Goal: Task Accomplishment & Management: Use online tool/utility

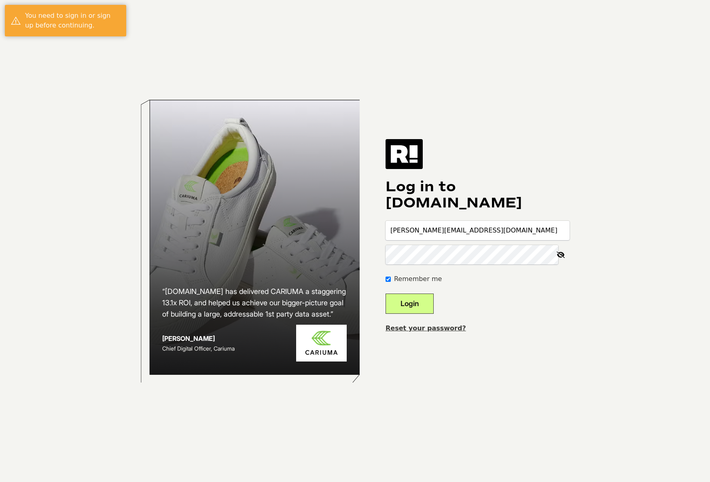
click at [386, 294] on button "Login" at bounding box center [410, 304] width 48 height 20
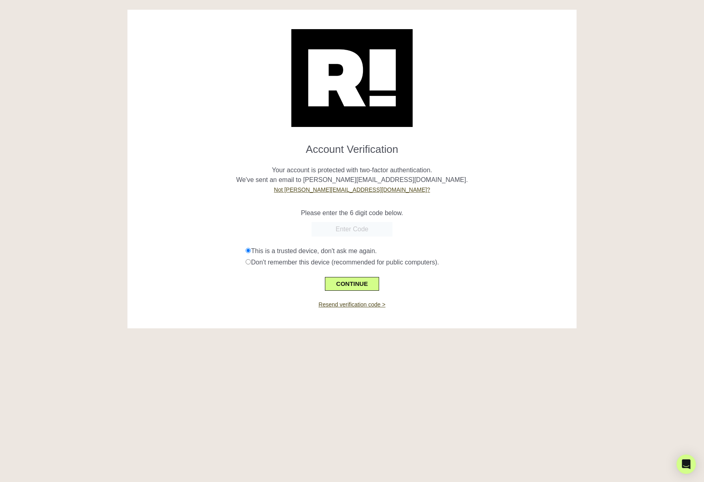
paste input "420569"
type input "420569"
click at [341, 282] on button "CONTINUE" at bounding box center [352, 284] width 54 height 14
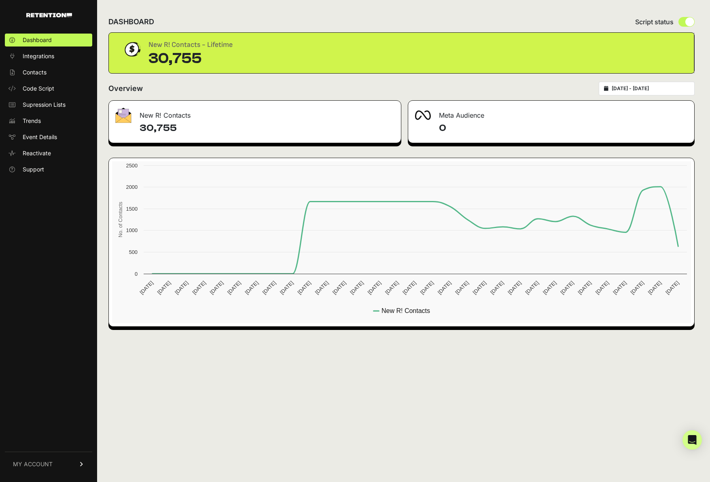
click at [164, 125] on h4 "30,755" at bounding box center [267, 128] width 255 height 13
copy h4 "30,755"
drag, startPoint x: 277, startPoint y: 137, endPoint x: 276, endPoint y: 108, distance: 28.3
click at [288, 122] on div "30,755" at bounding box center [255, 132] width 292 height 21
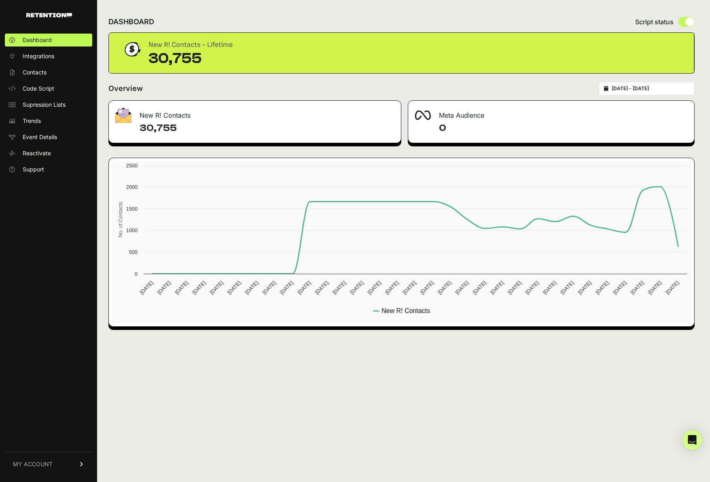
click at [271, 105] on div "New R! Contacts" at bounding box center [255, 113] width 292 height 24
click at [170, 13] on div "DASHBOARD Script status" at bounding box center [401, 21] width 586 height 21
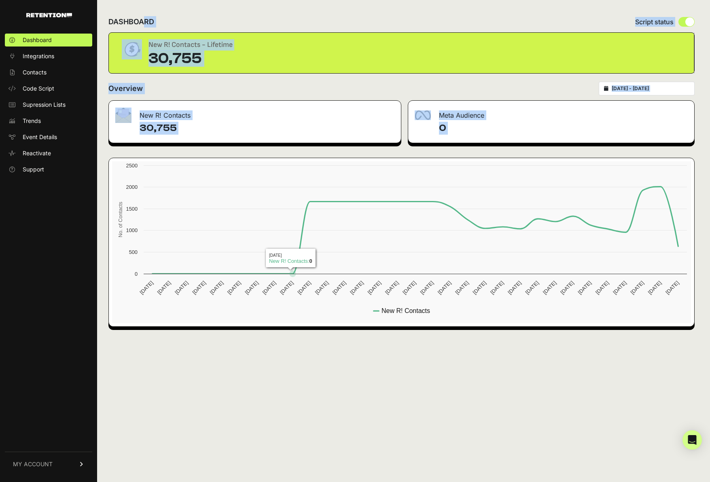
drag, startPoint x: 170, startPoint y: 13, endPoint x: 477, endPoint y: 446, distance: 530.7
click at [477, 446] on div "DASHBOARD Script status New R! Contacts - Lifetime 30,755 Overview 2025-09-08 -…" at bounding box center [401, 241] width 609 height 482
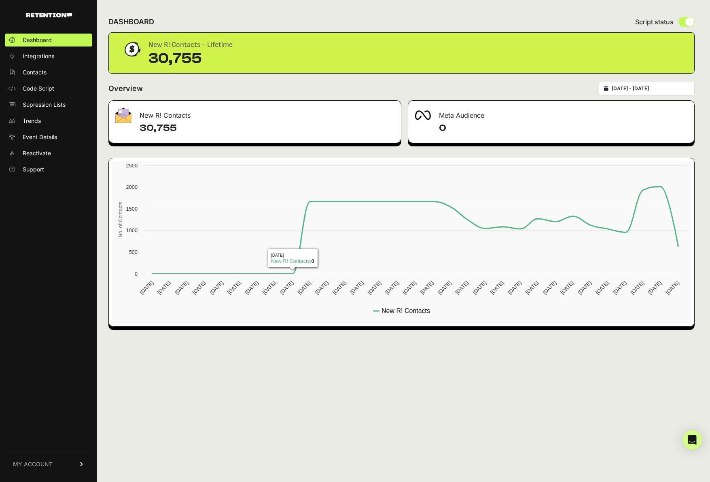
click at [477, 445] on div "DASHBOARD Script status New R! Contacts - Lifetime 30,755 Overview 2025-09-08 -…" at bounding box center [401, 241] width 609 height 482
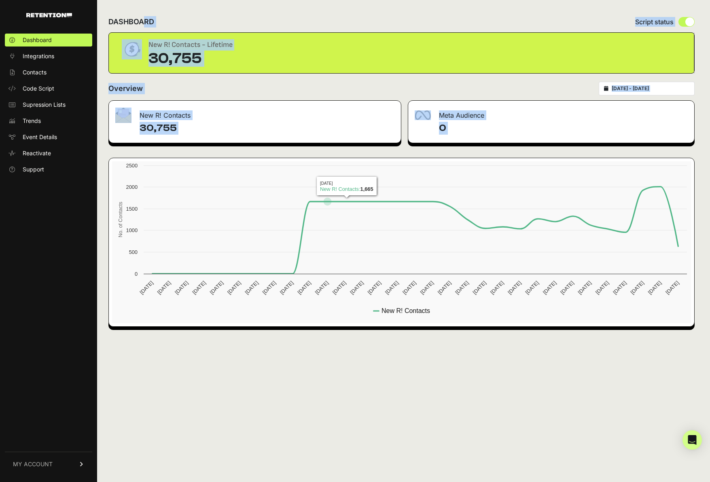
drag, startPoint x: 477, startPoint y: 443, endPoint x: 289, endPoint y: 31, distance: 453.5
click at [290, 31] on div "DASHBOARD Script status New R! Contacts - Lifetime 30,755 Overview 2025-09-08 -…" at bounding box center [401, 241] width 609 height 482
click at [351, 38] on div "New R! Contacts - Lifetime 30,755" at bounding box center [401, 53] width 585 height 40
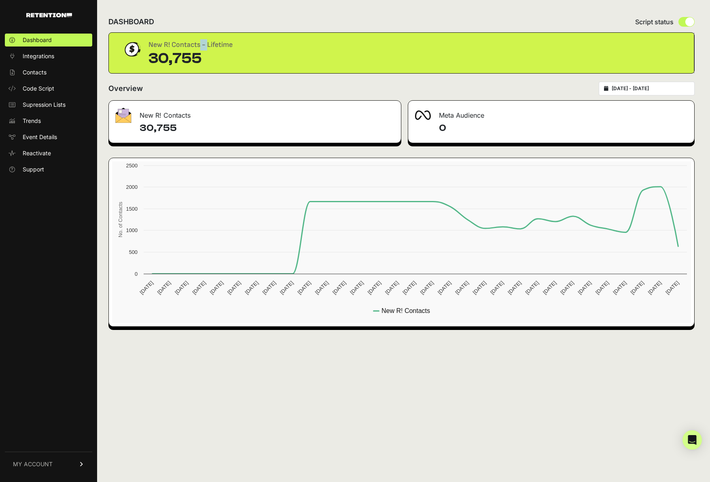
click at [351, 39] on div "New R! Contacts - Lifetime 30,755" at bounding box center [401, 53] width 585 height 40
drag, startPoint x: 351, startPoint y: 39, endPoint x: 338, endPoint y: 106, distance: 68.8
click at [338, 106] on div "DASHBOARD Script status New R! Contacts - Lifetime 30,755 Overview 2025-09-08 -…" at bounding box center [401, 241] width 609 height 482
click at [360, 174] on div "New R! Contacts 30,755 Meta Audience 0 Created with Highcharts 12.4.0 No. of Co…" at bounding box center [401, 213] width 586 height 227
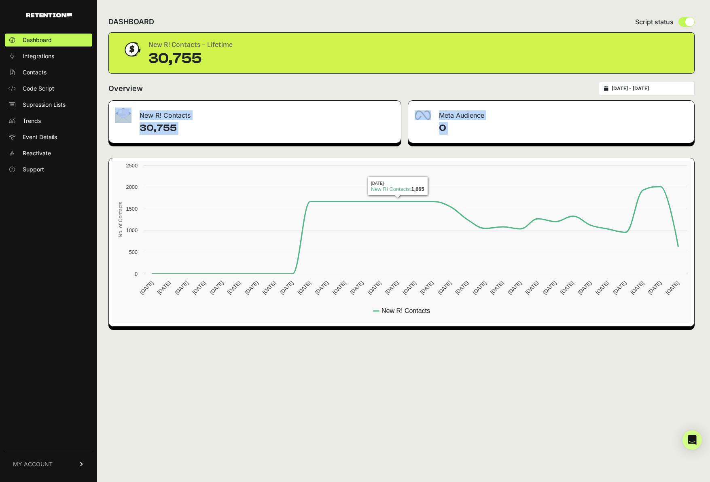
click at [471, 386] on div "DASHBOARD Script status New R! Contacts - Lifetime 30,755 Overview 2025-09-08 -…" at bounding box center [401, 241] width 609 height 482
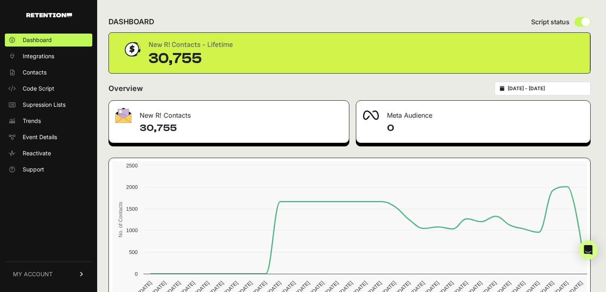
drag, startPoint x: 319, startPoint y: 53, endPoint x: 160, endPoint y: 35, distance: 159.9
click at [160, 35] on div "New R! Contacts - Lifetime 30,755" at bounding box center [349, 53] width 481 height 40
click at [141, 25] on h2 "DASHBOARD" at bounding box center [131, 21] width 46 height 11
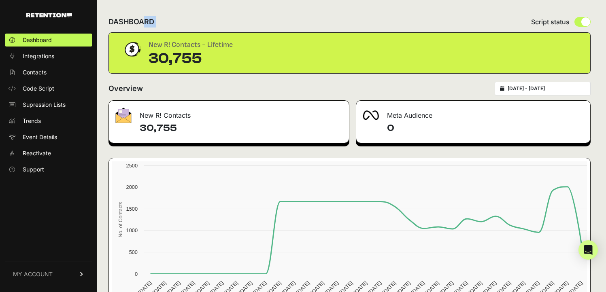
drag, startPoint x: 150, startPoint y: 41, endPoint x: 220, endPoint y: 63, distance: 72.7
click at [220, 63] on div "New R! Contacts - Lifetime 30,755" at bounding box center [190, 53] width 84 height 28
click at [220, 63] on div "30,755" at bounding box center [190, 59] width 84 height 16
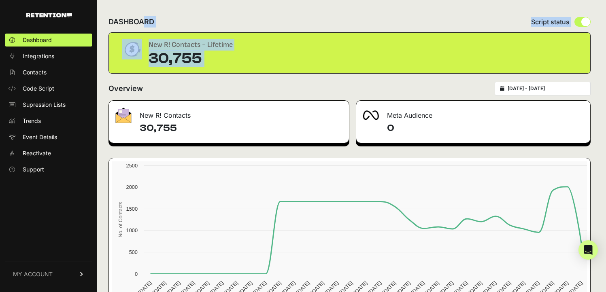
drag, startPoint x: 220, startPoint y: 63, endPoint x: 126, endPoint y: 20, distance: 103.0
click at [127, 21] on div "DASHBOARD Script status New R! Contacts - Lifetime 30,755 Overview 2025-09-08 -…" at bounding box center [349, 169] width 504 height 338
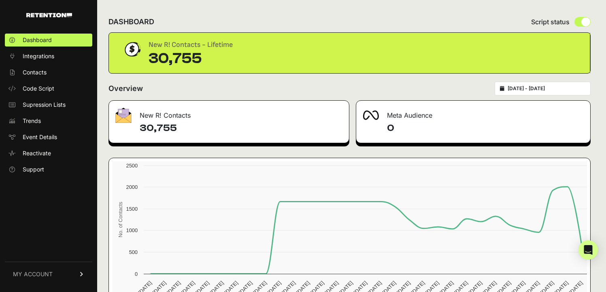
click at [229, 63] on div "30,755" at bounding box center [190, 59] width 84 height 16
drag, startPoint x: 229, startPoint y: 63, endPoint x: 143, endPoint y: 27, distance: 93.0
click at [143, 28] on div "DASHBOARD Script status New R! Contacts - Lifetime 30,755 Overview 2025-09-08 -…" at bounding box center [349, 169] width 504 height 338
click at [309, 90] on div "Overview 2025-09-08 - 2025-10-08" at bounding box center [349, 89] width 482 height 14
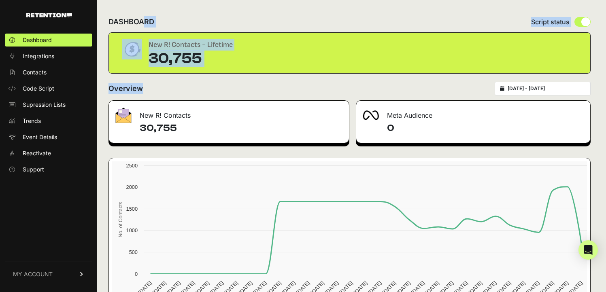
drag, startPoint x: 309, startPoint y: 90, endPoint x: 119, endPoint y: 19, distance: 203.3
click at [120, 19] on div "DASHBOARD Script status New R! Contacts - Lifetime 30,755 Overview 2025-09-08 -…" at bounding box center [349, 169] width 504 height 338
click at [119, 19] on h2 "DASHBOARD" at bounding box center [131, 21] width 46 height 11
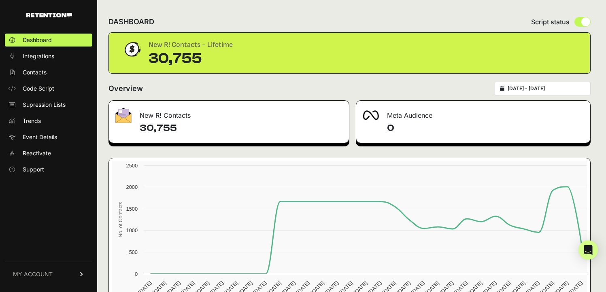
click at [119, 19] on h2 "DASHBOARD" at bounding box center [131, 21] width 46 height 11
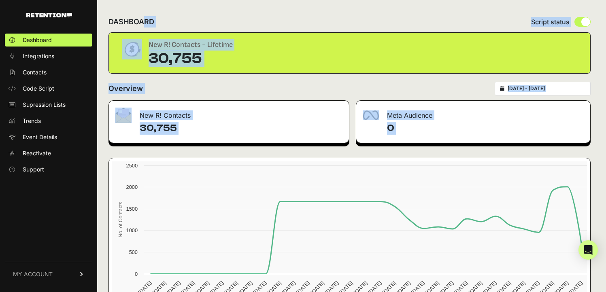
drag, startPoint x: 119, startPoint y: 19, endPoint x: 243, endPoint y: 158, distance: 185.9
click at [243, 158] on div "DASHBOARD Script status New R! Contacts - Lifetime 30,755 Overview 2025-09-08 -…" at bounding box center [349, 169] width 504 height 338
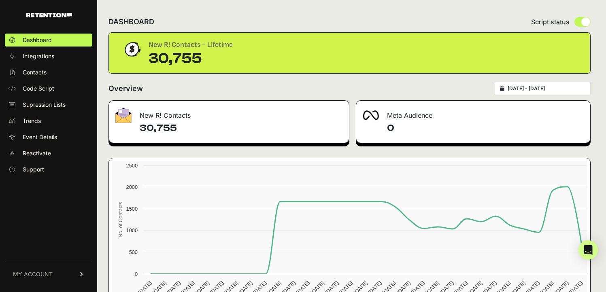
click at [256, 148] on div "New R! Contacts 30,755 Meta Audience 0 Created with Highcharts 12.4.0 No. of Co…" at bounding box center [349, 213] width 482 height 227
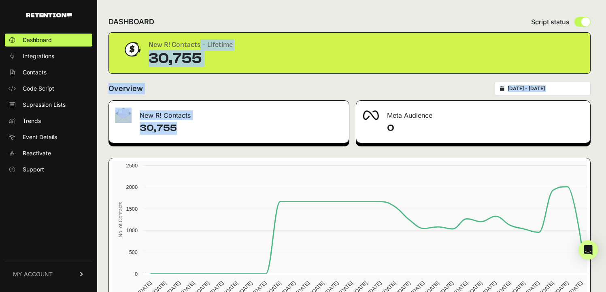
drag, startPoint x: 256, startPoint y: 148, endPoint x: 159, endPoint y: 36, distance: 147.7
click at [159, 36] on div "DASHBOARD Script status New R! Contacts - Lifetime 30,755 Overview 2025-09-08 -…" at bounding box center [349, 169] width 504 height 338
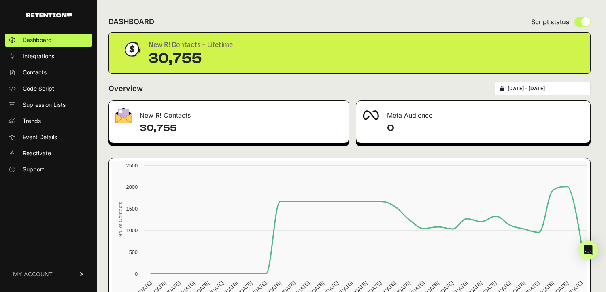
click at [148, 24] on h2 "DASHBOARD" at bounding box center [131, 21] width 46 height 11
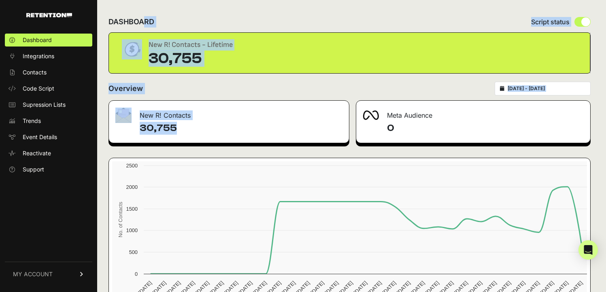
drag, startPoint x: 148, startPoint y: 24, endPoint x: 206, endPoint y: 131, distance: 122.0
click at [207, 131] on div "DASHBOARD Script status New R! Contacts - Lifetime 30,755 Overview 2025-09-08 -…" at bounding box center [349, 169] width 504 height 338
click at [206, 131] on h4 "30,755" at bounding box center [241, 128] width 203 height 13
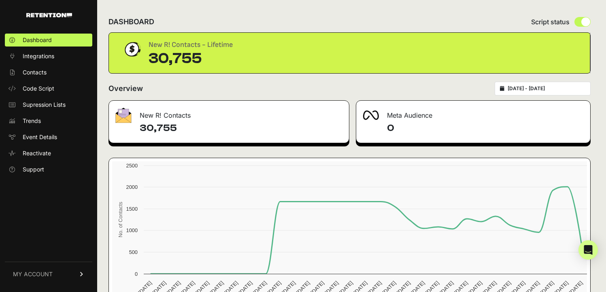
click at [206, 131] on h4 "30,755" at bounding box center [241, 128] width 203 height 13
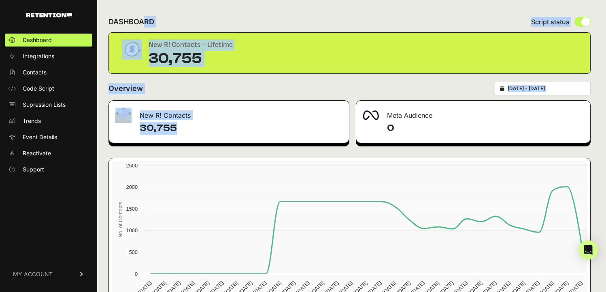
drag, startPoint x: 206, startPoint y: 131, endPoint x: 141, endPoint y: 22, distance: 126.8
click at [142, 22] on div "DASHBOARD Script status New R! Contacts - Lifetime 30,755 Overview 2025-09-08 -…" at bounding box center [349, 169] width 504 height 338
click at [141, 22] on h2 "DASHBOARD" at bounding box center [131, 21] width 46 height 11
drag, startPoint x: 141, startPoint y: 22, endPoint x: 422, endPoint y: 142, distance: 305.0
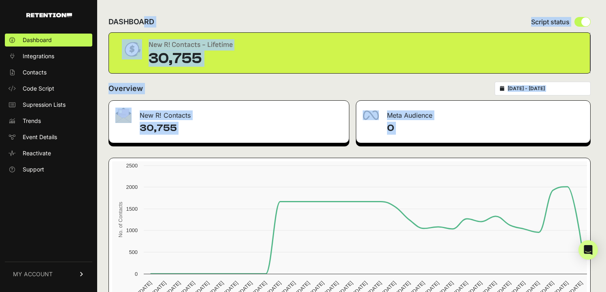
click at [428, 145] on div "DASHBOARD Script status New R! Contacts - Lifetime 30,755 Overview 2025-09-08 -…" at bounding box center [349, 169] width 504 height 338
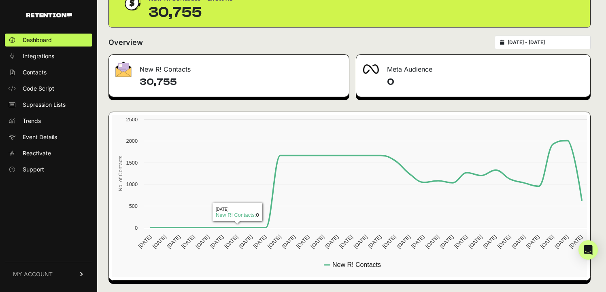
click at [221, 91] on div "30,755" at bounding box center [229, 86] width 240 height 21
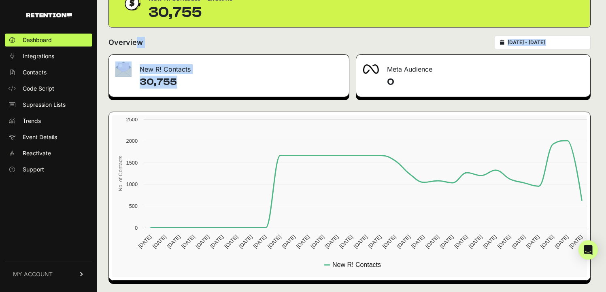
drag, startPoint x: 221, startPoint y: 91, endPoint x: 172, endPoint y: 54, distance: 61.2
click at [173, 54] on div "DASHBOARD Script status New R! Contacts - Lifetime 30,755 Overview 2025-09-08 -…" at bounding box center [349, 123] width 504 height 338
click at [172, 54] on form "Overview 2025-09-08 - 2025-10-08" at bounding box center [349, 45] width 482 height 19
drag, startPoint x: 172, startPoint y: 54, endPoint x: 434, endPoint y: 87, distance: 263.8
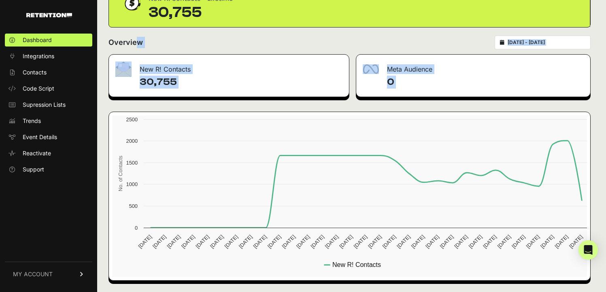
click at [435, 87] on div "DASHBOARD Script status New R! Contacts - Lifetime 30,755 Overview 2025-09-08 -…" at bounding box center [349, 123] width 504 height 338
click at [434, 87] on h4 "0" at bounding box center [485, 82] width 197 height 13
drag, startPoint x: 434, startPoint y: 87, endPoint x: 166, endPoint y: 76, distance: 268.0
click at [167, 76] on div "New R! Contacts 30,755 Meta Audience 0 Created with Highcharts 12.4.0 No. of Co…" at bounding box center [349, 167] width 482 height 227
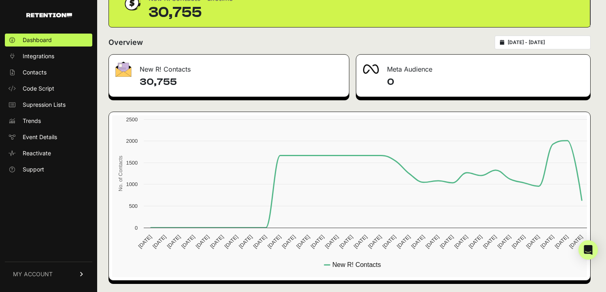
click at [399, 41] on div "Overview 2025-09-08 - 2025-10-08" at bounding box center [349, 43] width 482 height 14
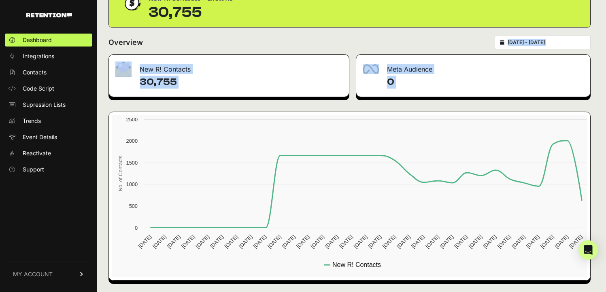
drag, startPoint x: 399, startPoint y: 41, endPoint x: 399, endPoint y: 99, distance: 58.3
click at [399, 99] on div "DASHBOARD Script status New R! Contacts - Lifetime 30,755 Overview 2025-09-08 -…" at bounding box center [349, 123] width 504 height 338
click at [399, 99] on div "New R! Contacts 30,755 Meta Audience 0 Created with Highcharts 12.4.0 No. of Co…" at bounding box center [349, 167] width 482 height 227
drag, startPoint x: 399, startPoint y: 99, endPoint x: 231, endPoint y: 59, distance: 173.1
click at [231, 59] on div "New R! Contacts 30,755 Meta Audience 0 Created with Highcharts 12.4.0 No. of Co…" at bounding box center [349, 167] width 482 height 227
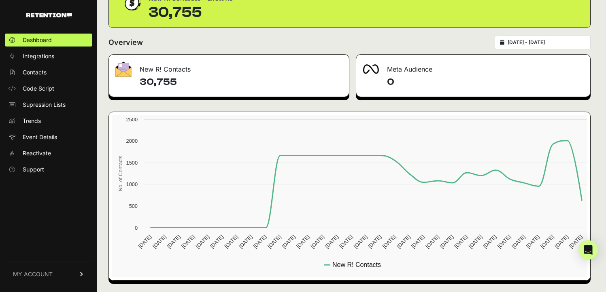
click at [393, 37] on div "Overview 2025-09-08 - 2025-10-08" at bounding box center [349, 43] width 482 height 14
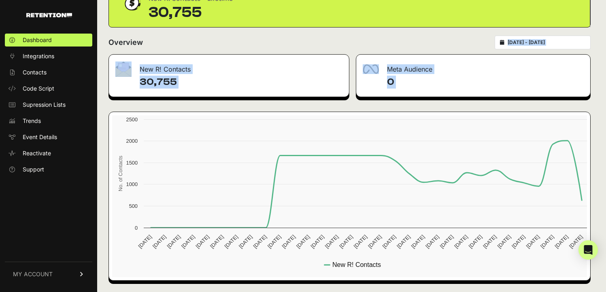
drag, startPoint x: 393, startPoint y: 37, endPoint x: 398, endPoint y: 93, distance: 56.1
click at [400, 93] on div "DASHBOARD Script status New R! Contacts - Lifetime 30,755 Overview 2025-09-08 -…" at bounding box center [349, 123] width 504 height 338
click at [398, 93] on div "0" at bounding box center [473, 86] width 234 height 21
drag, startPoint x: 398, startPoint y: 93, endPoint x: 231, endPoint y: 59, distance: 170.4
click at [231, 60] on div "New R! Contacts 30,755 Meta Audience 0 Created with Highcharts 12.4.0 No. of Co…" at bounding box center [349, 167] width 482 height 227
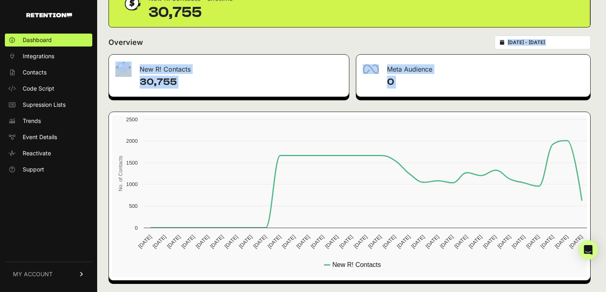
click at [231, 59] on div "New R! Contacts" at bounding box center [229, 67] width 240 height 24
drag, startPoint x: 231, startPoint y: 59, endPoint x: 225, endPoint y: 46, distance: 14.7
click at [225, 46] on div "DASHBOARD Script status New R! Contacts - Lifetime 30,755 Overview 2025-09-08 -…" at bounding box center [349, 123] width 504 height 338
click at [225, 46] on div "Overview 2025-09-08 - 2025-10-08" at bounding box center [349, 43] width 482 height 14
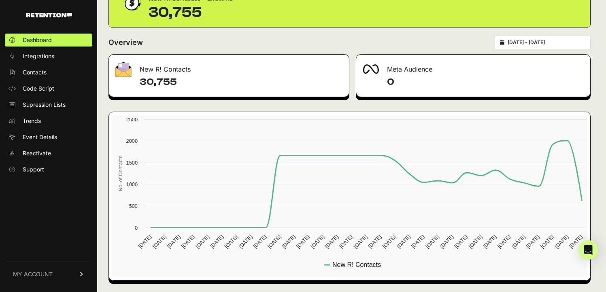
drag, startPoint x: 225, startPoint y: 46, endPoint x: 414, endPoint y: 99, distance: 196.1
click at [414, 99] on div "DASHBOARD Script status New R! Contacts - Lifetime 30,755 Overview 2025-09-08 -…" at bounding box center [349, 123] width 504 height 338
click at [414, 99] on div "New R! Contacts 30,755 Meta Audience 0 Created with Highcharts 12.4.0 No. of Co…" at bounding box center [349, 167] width 482 height 227
drag, startPoint x: 414, startPoint y: 99, endPoint x: 169, endPoint y: 48, distance: 250.8
click at [169, 48] on div "DASHBOARD Script status New R! Contacts - Lifetime 30,755 Overview 2025-09-08 -…" at bounding box center [349, 123] width 504 height 338
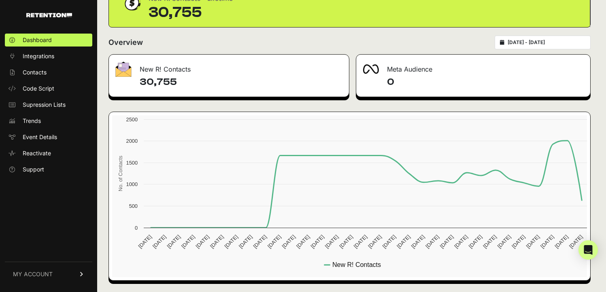
click at [169, 48] on div "Overview 2025-09-08 - 2025-10-08" at bounding box center [349, 43] width 482 height 14
